Goal: Information Seeking & Learning: Compare options

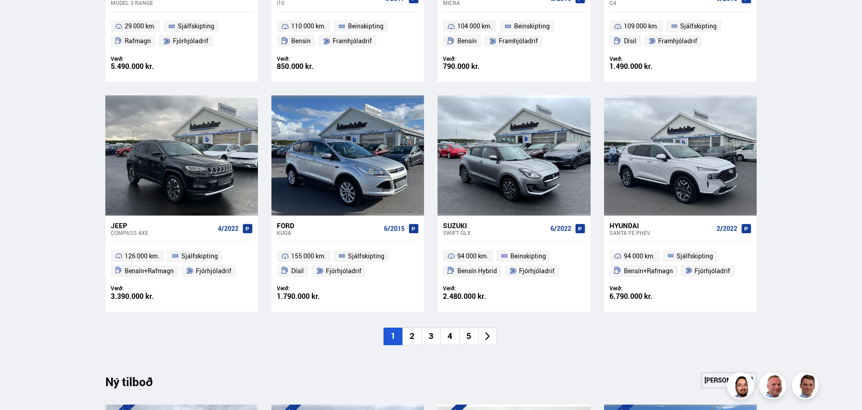
scroll to position [585, 0]
click at [412, 332] on li "2" at bounding box center [412, 336] width 19 height 18
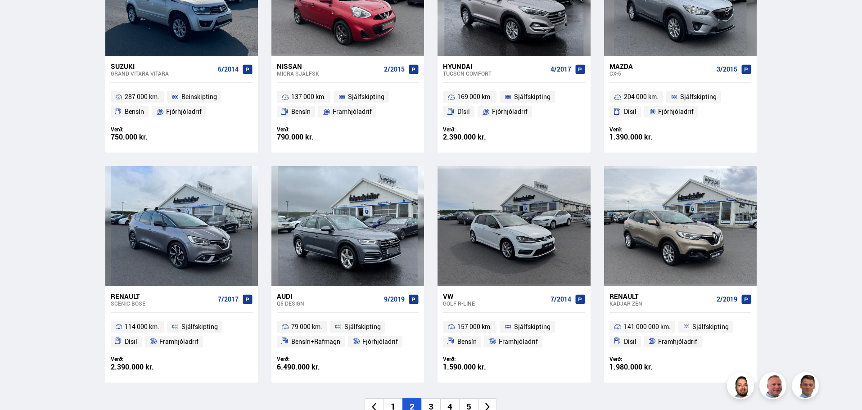
scroll to position [630, 0]
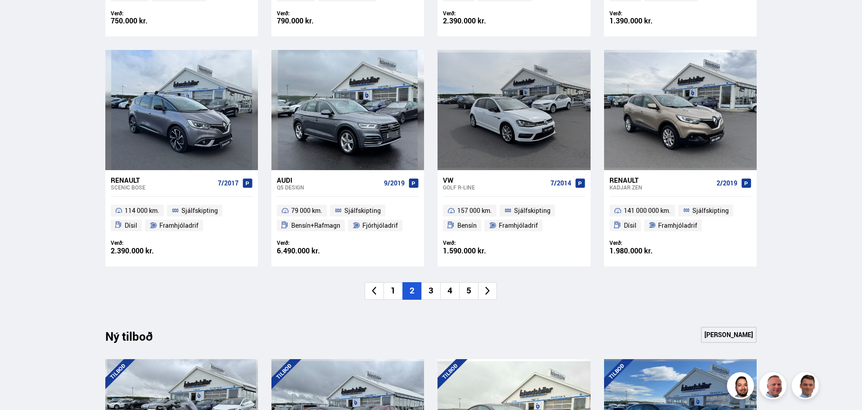
click at [431, 292] on li "3" at bounding box center [431, 291] width 19 height 18
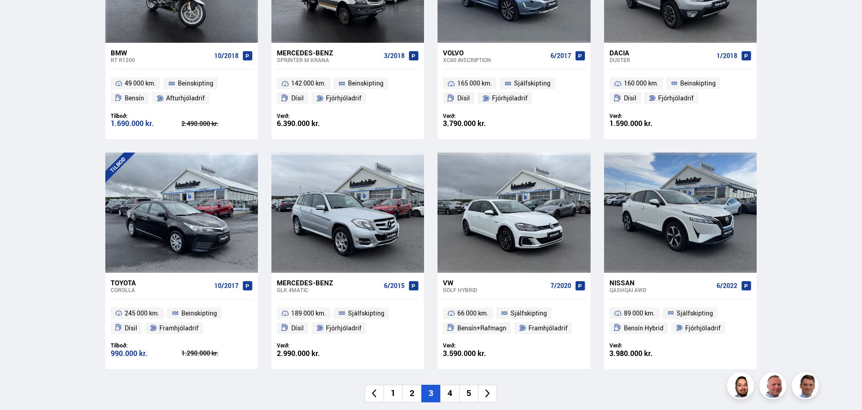
scroll to position [540, 0]
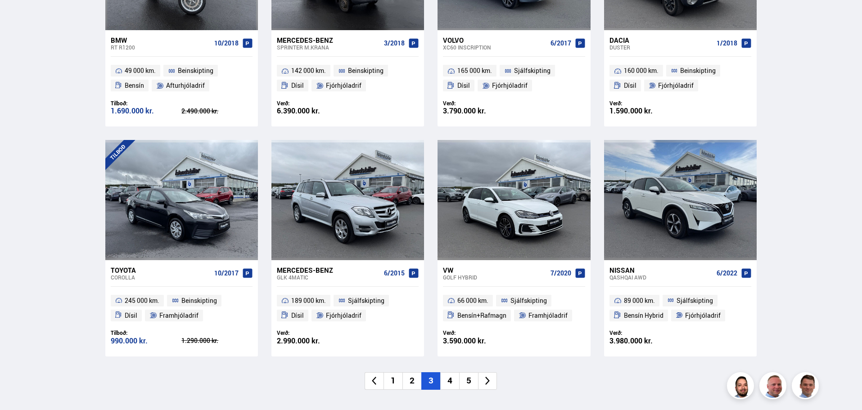
click at [624, 272] on div "Nissan" at bounding box center [662, 270] width 104 height 8
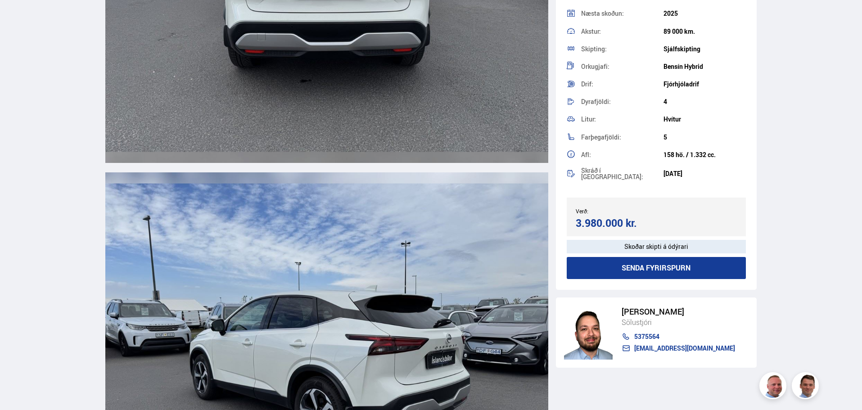
scroll to position [2297, 0]
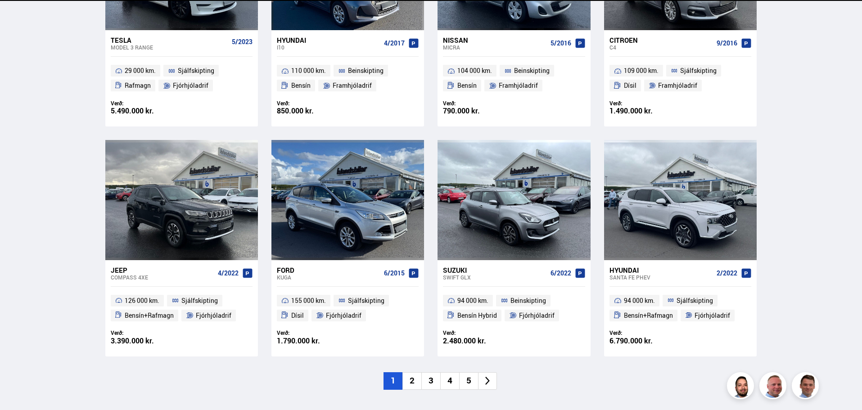
scroll to position [540, 0]
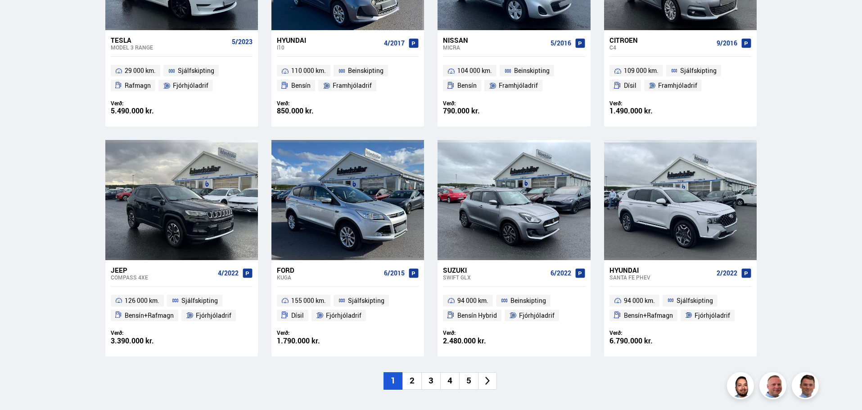
click at [415, 383] on li "2" at bounding box center [412, 381] width 19 height 18
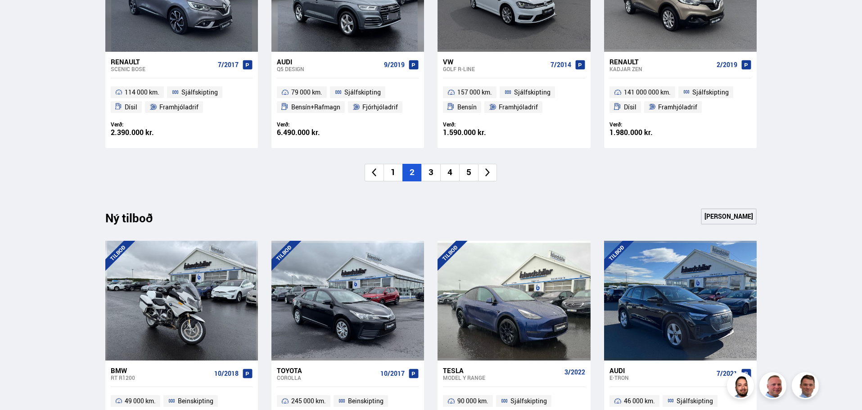
scroll to position [856, 0]
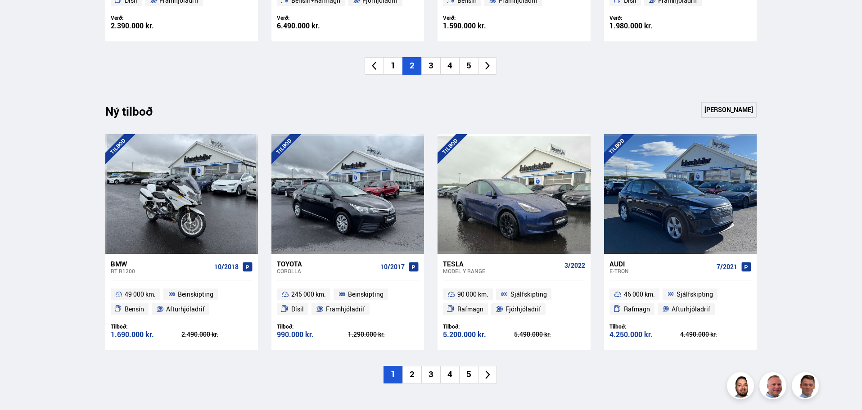
click at [722, 108] on link "[PERSON_NAME]" at bounding box center [729, 110] width 56 height 16
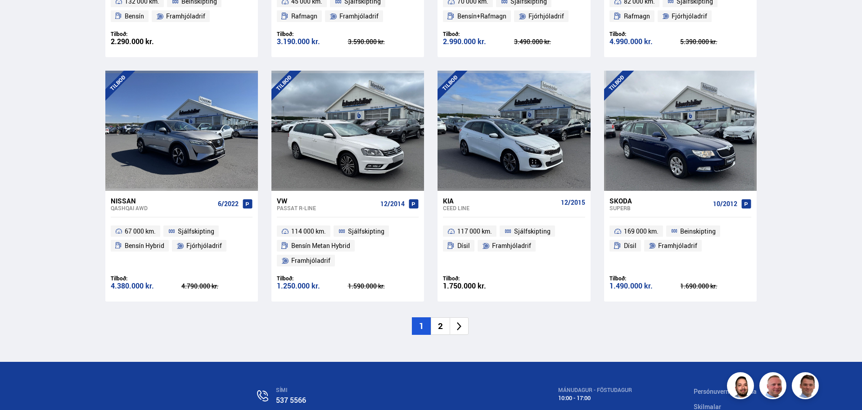
scroll to position [1306, 0]
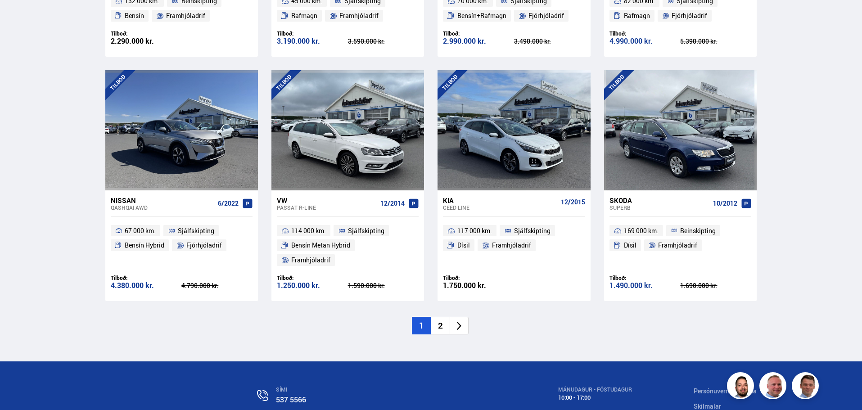
click at [123, 196] on div "Nissan" at bounding box center [163, 200] width 104 height 8
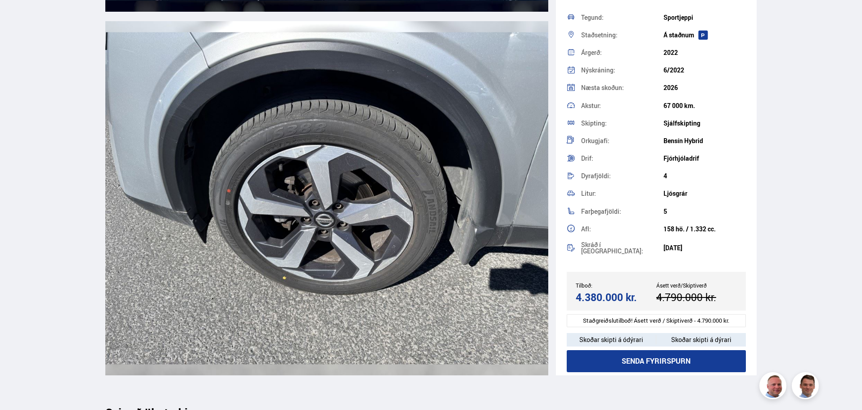
scroll to position [9953, 0]
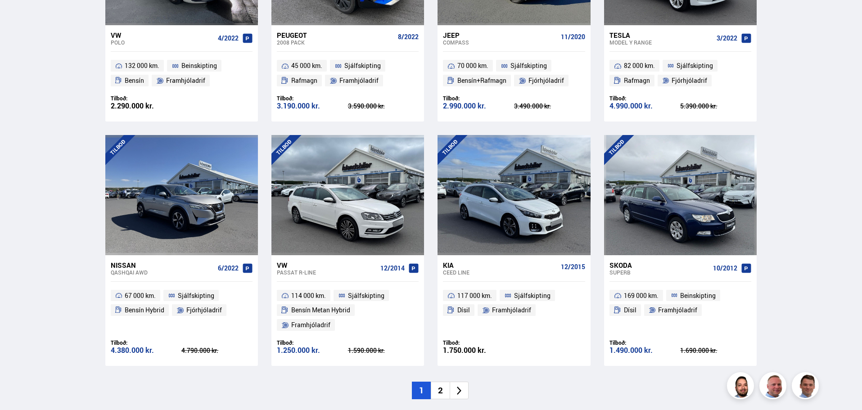
scroll to position [1293, 0]
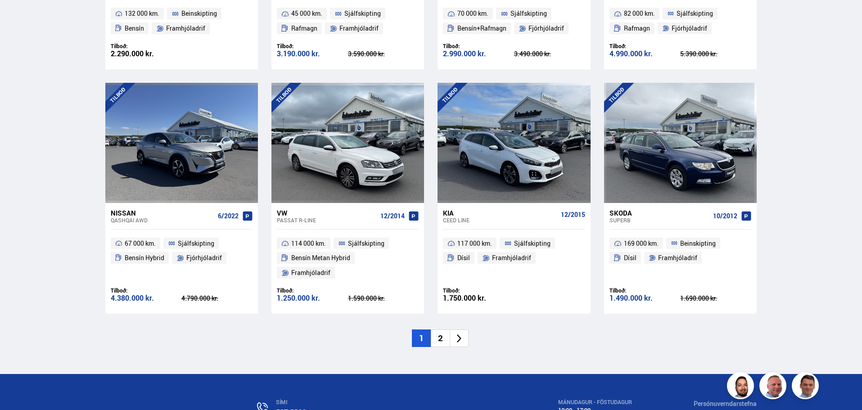
click at [440, 330] on li "2" at bounding box center [440, 339] width 19 height 18
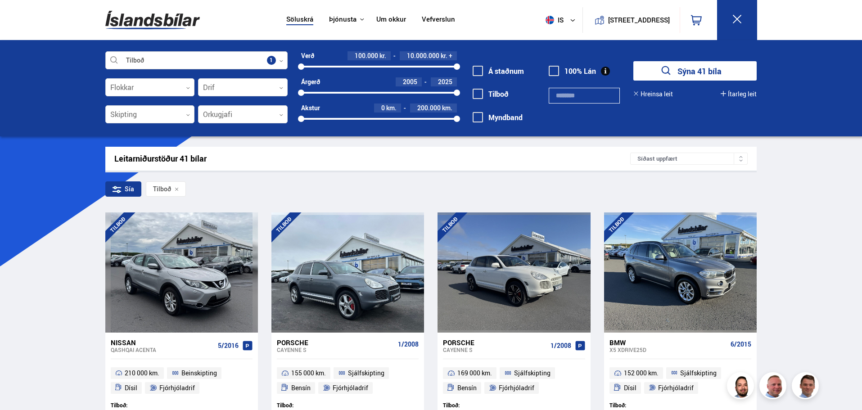
click at [269, 59] on div at bounding box center [196, 61] width 182 height 18
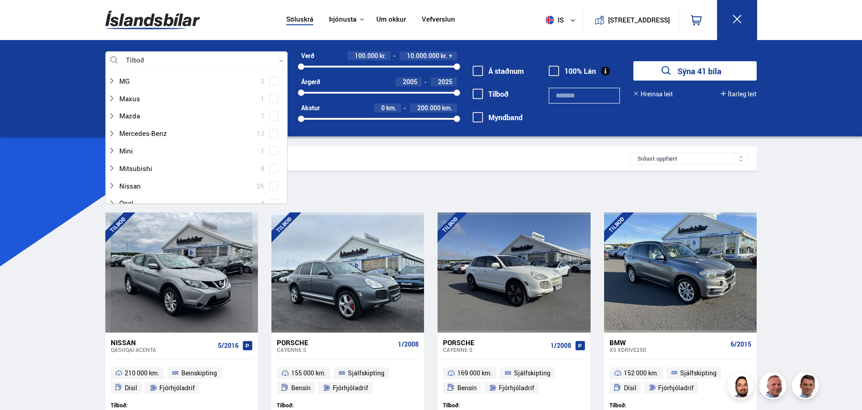
scroll to position [405, 0]
click at [110, 159] on icon at bounding box center [111, 159] width 7 height 7
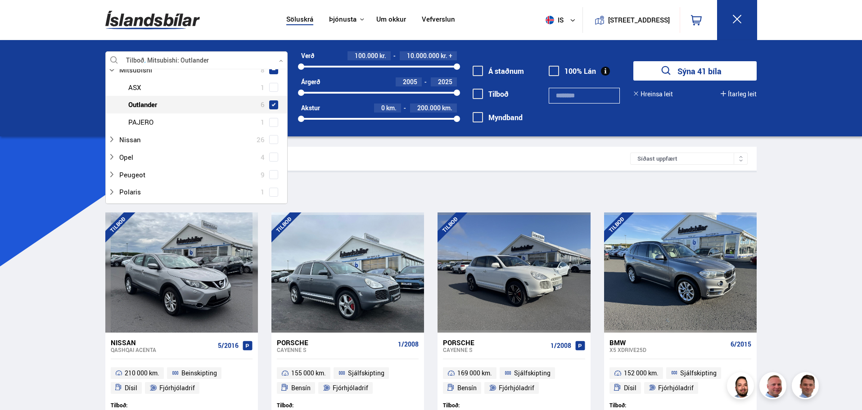
click at [274, 104] on span at bounding box center [273, 104] width 7 height 7
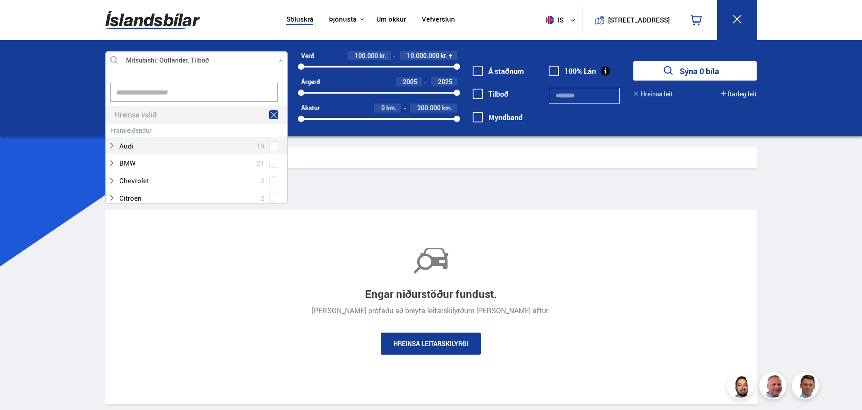
click at [271, 112] on icon at bounding box center [274, 115] width 6 height 6
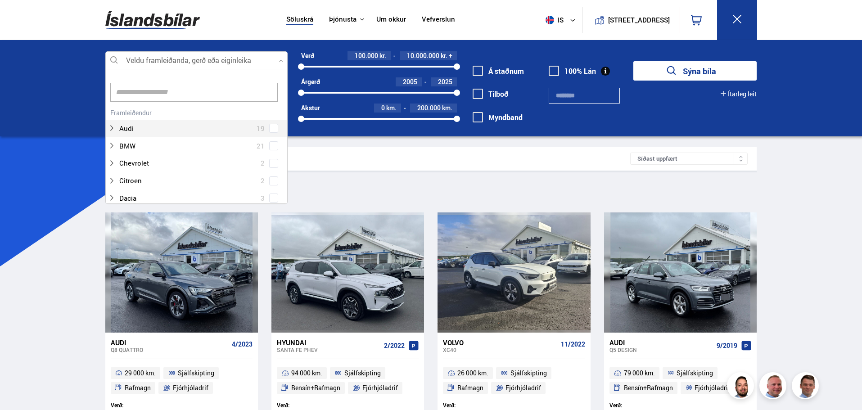
click at [156, 59] on div at bounding box center [196, 61] width 182 height 18
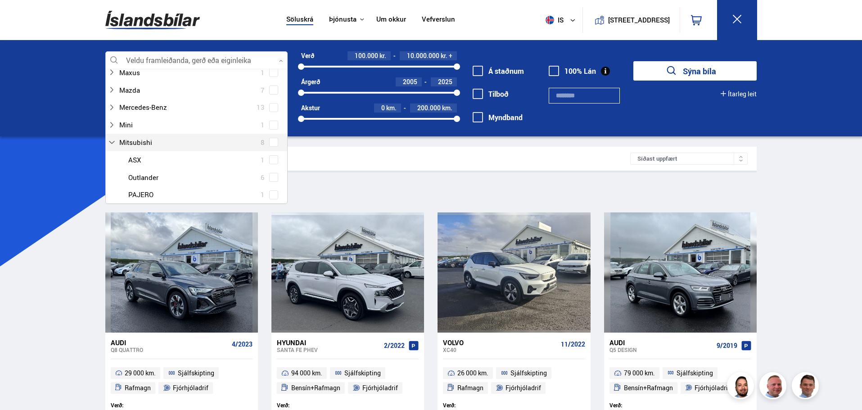
scroll to position [450, 0]
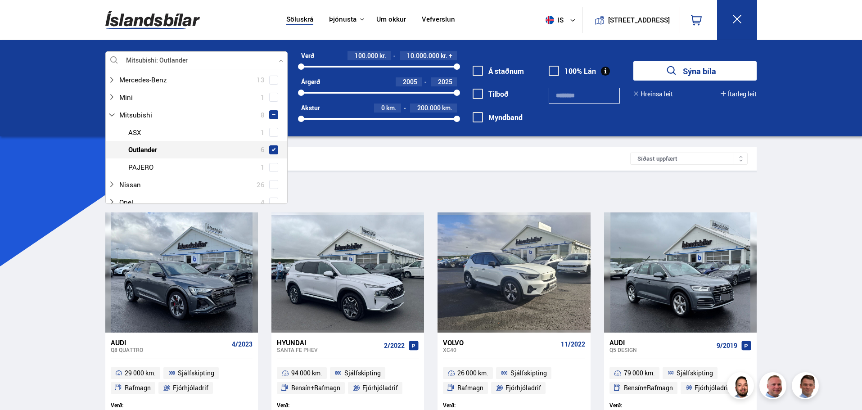
click at [272, 148] on span at bounding box center [274, 150] width 4 height 4
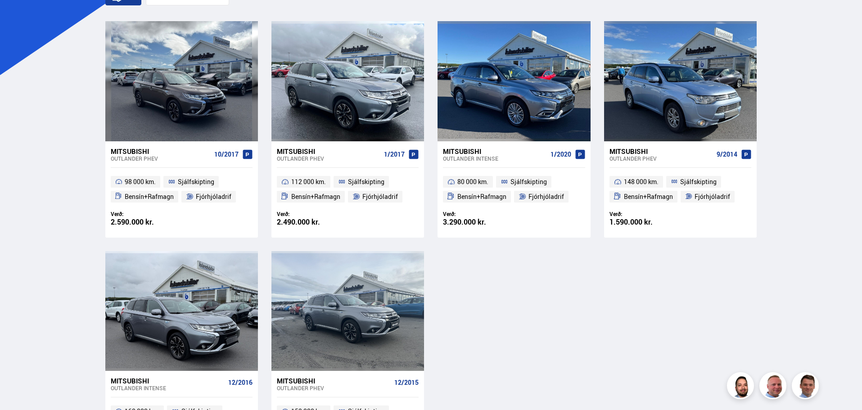
scroll to position [180, 0]
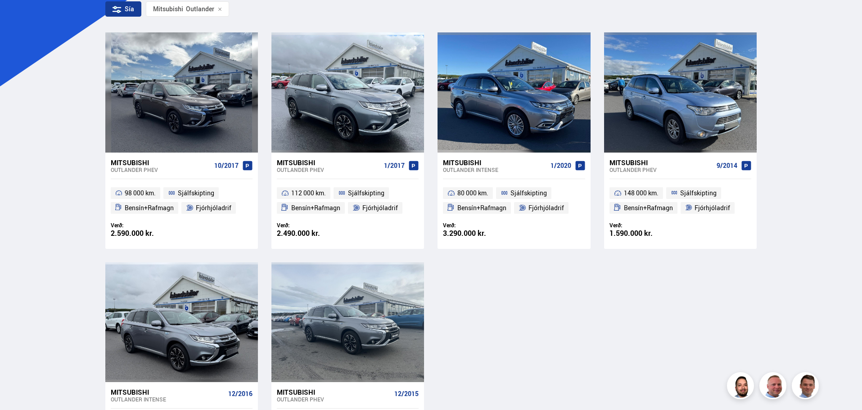
click at [461, 160] on div "Mitsubishi" at bounding box center [495, 163] width 104 height 8
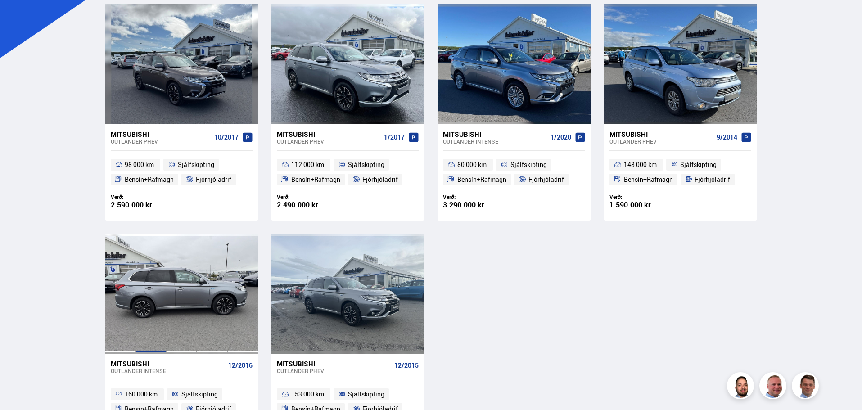
scroll to position [187, 0]
